Goal: Navigation & Orientation: Find specific page/section

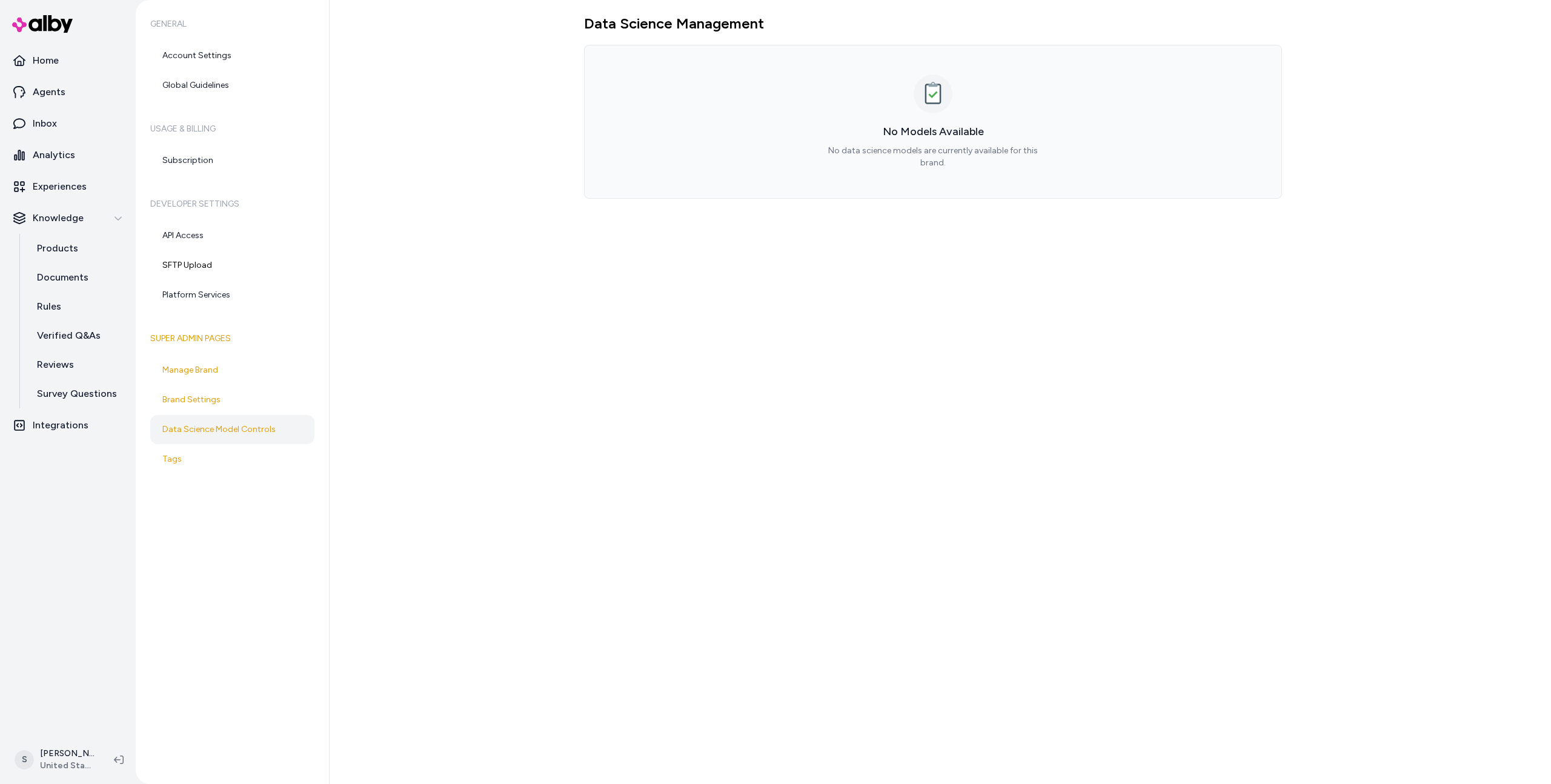
click at [407, 100] on div "Data Science Management No Models Available No data science models are currentl…" at bounding box center [941, 392] width 1222 height 784
click at [62, 186] on p "Experiences" at bounding box center [59, 186] width 54 height 15
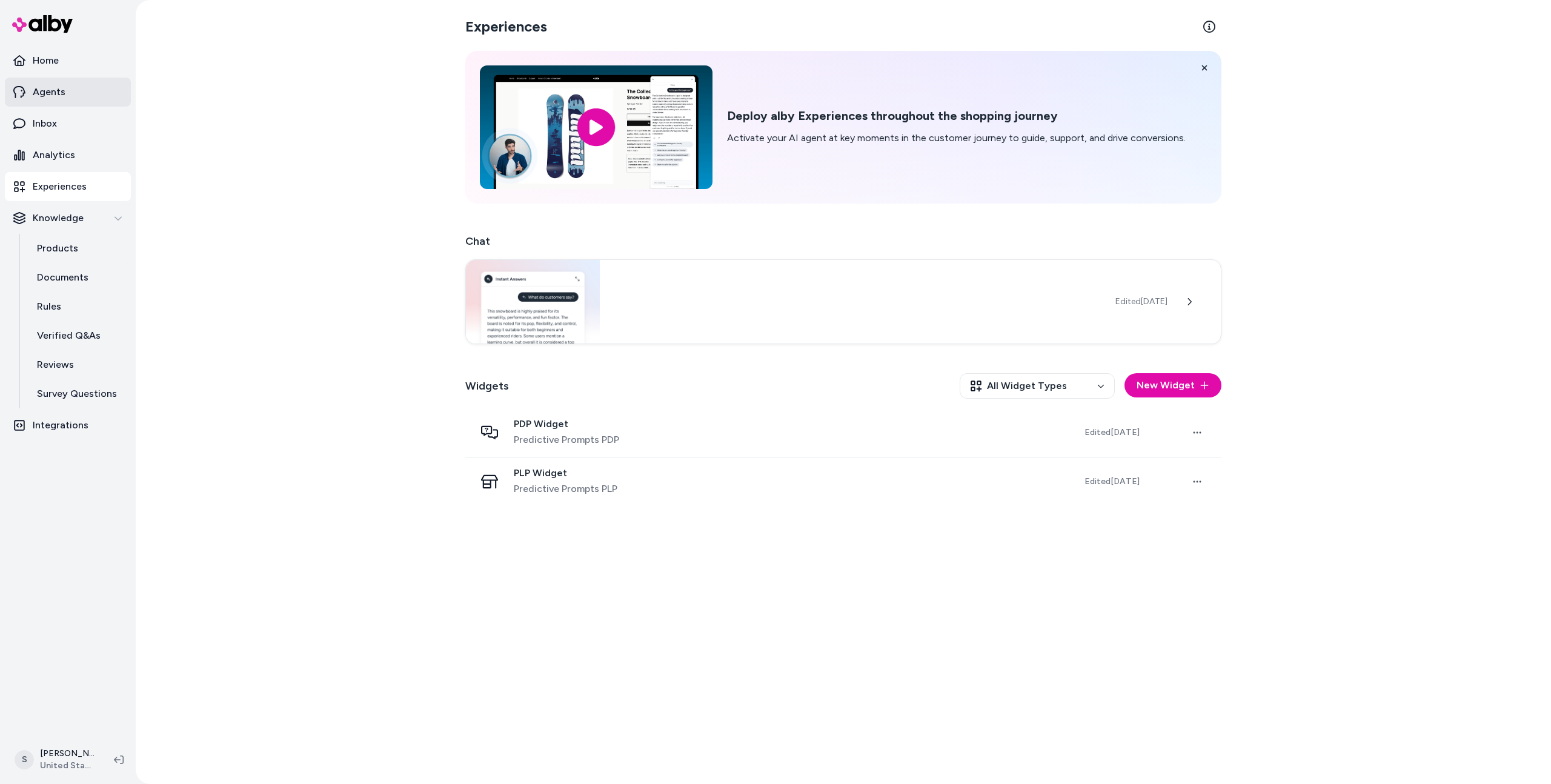
click at [41, 95] on p "Agents" at bounding box center [49, 92] width 32 height 15
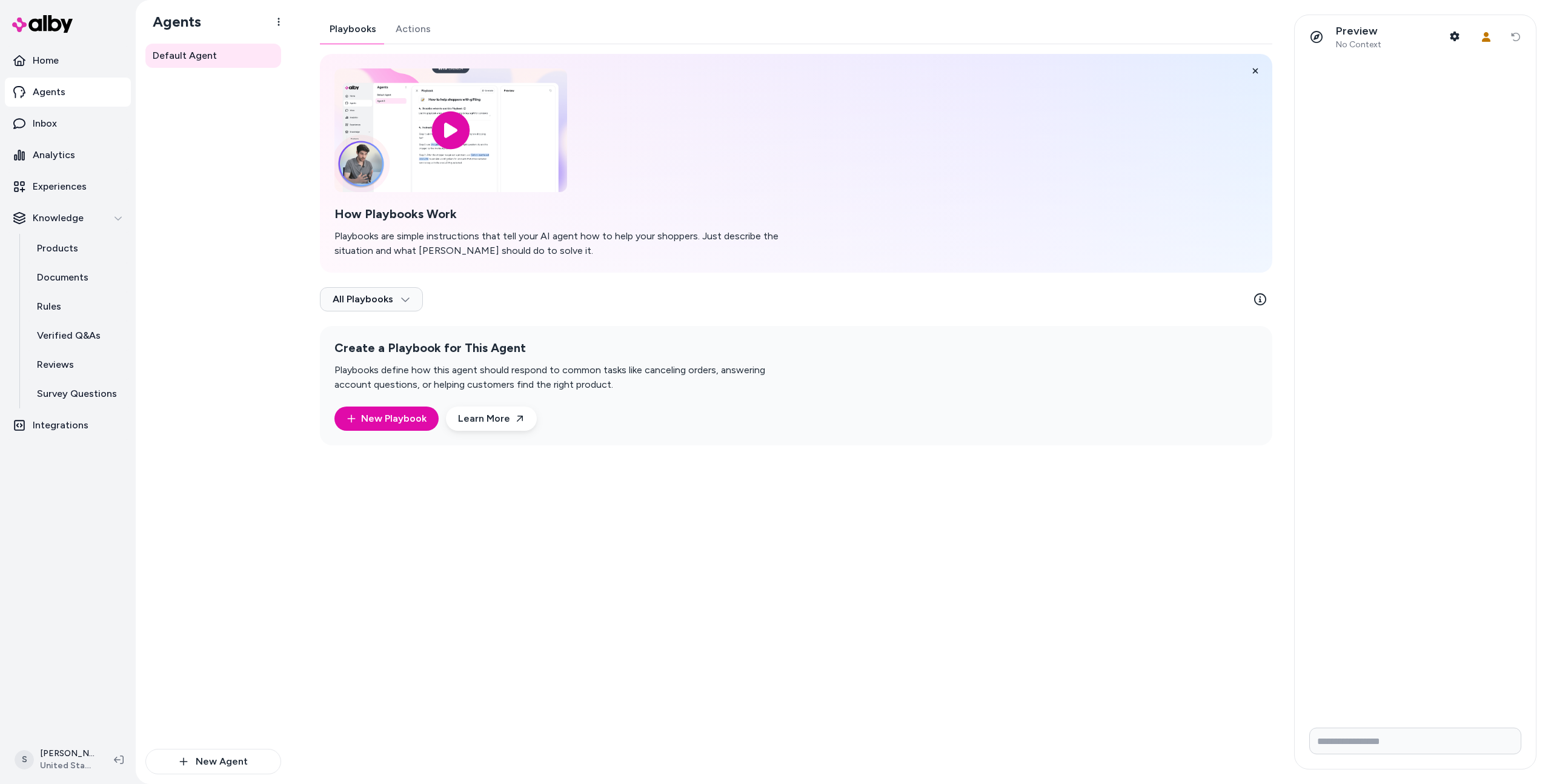
click at [395, 23] on div "Playbooks Actions How Playbooks Work Playbooks are simple instructions that tel…" at bounding box center [797, 230] width 953 height 431
